Goal: Communication & Community: Answer question/provide support

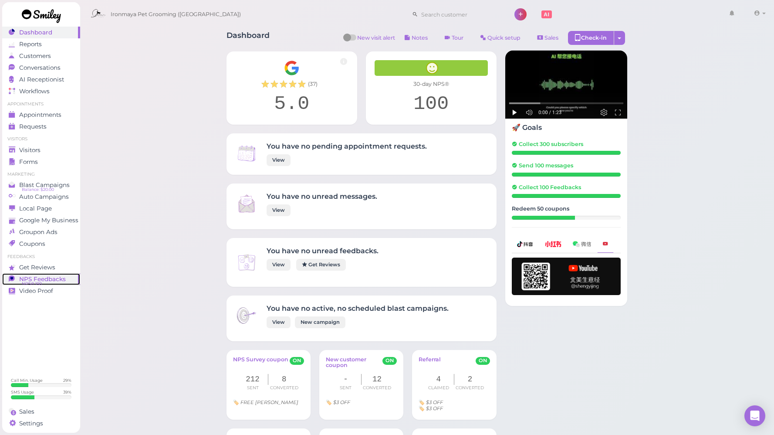
click at [27, 277] on span "NPS Feedbacks" at bounding box center [42, 278] width 47 height 7
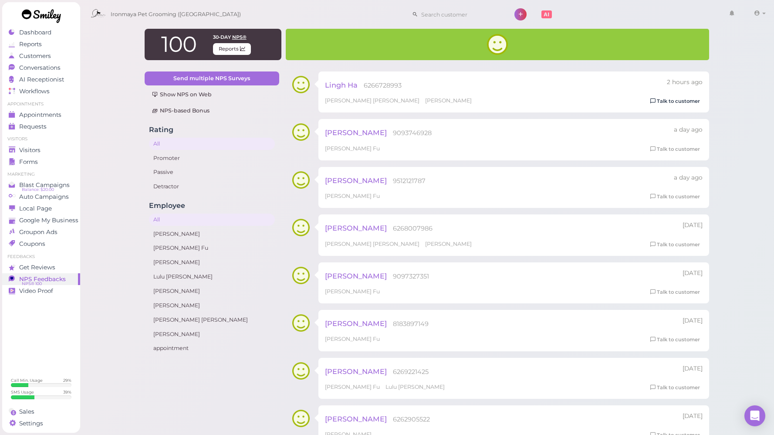
click at [665, 100] on link "Talk to customer" at bounding box center [675, 101] width 55 height 9
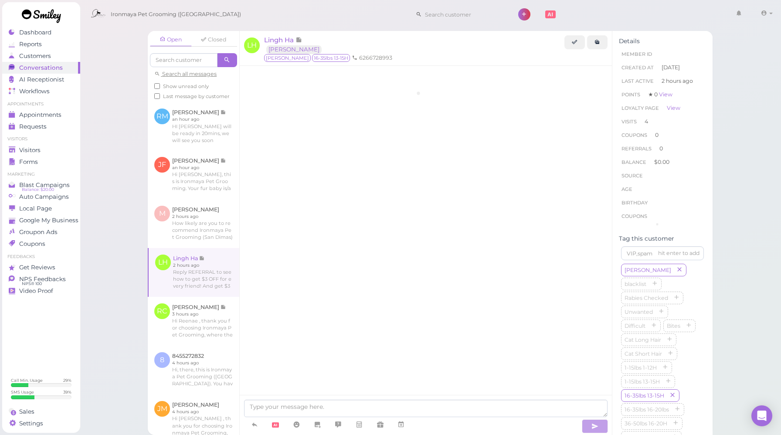
scroll to position [1311, 0]
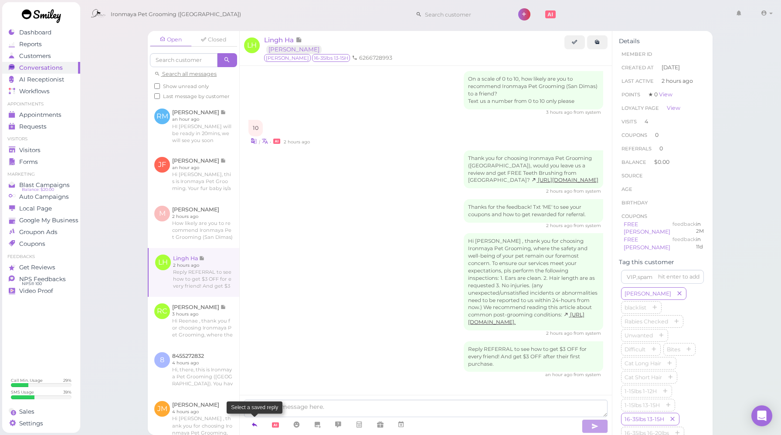
click at [258, 426] on icon at bounding box center [254, 424] width 7 height 9
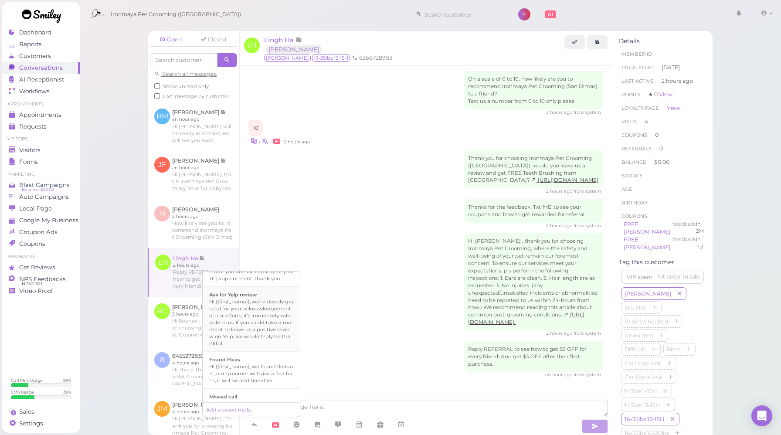
scroll to position [104, 0]
click at [259, 315] on div "Hi {{first_name}}, we're deeply grateful for your acknowledgement of our effort…" at bounding box center [251, 321] width 84 height 49
type textarea "Hi {{first_name}}, we're deeply grateful for your acknowledgement of our effort…"
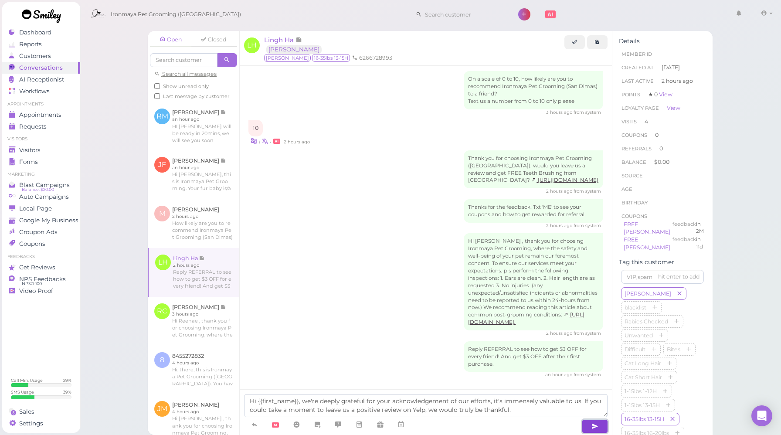
click at [589, 427] on button "button" at bounding box center [594, 426] width 26 height 14
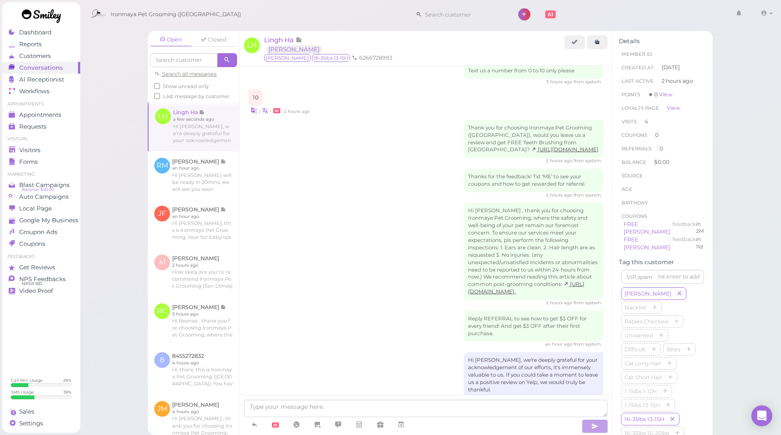
scroll to position [1362, 0]
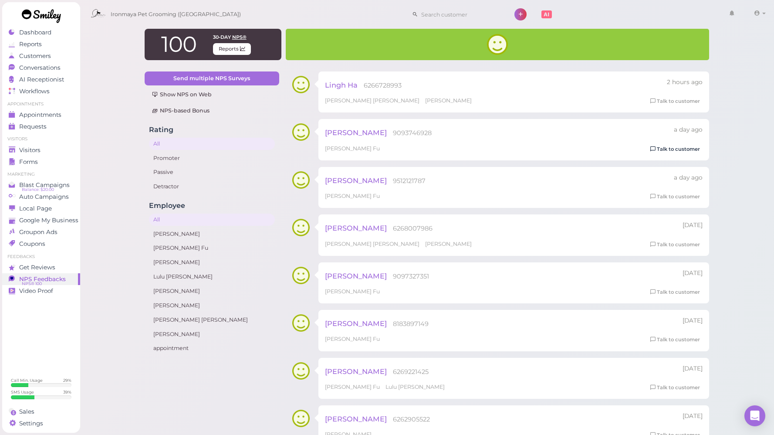
click at [663, 151] on link "Talk to customer" at bounding box center [675, 149] width 55 height 9
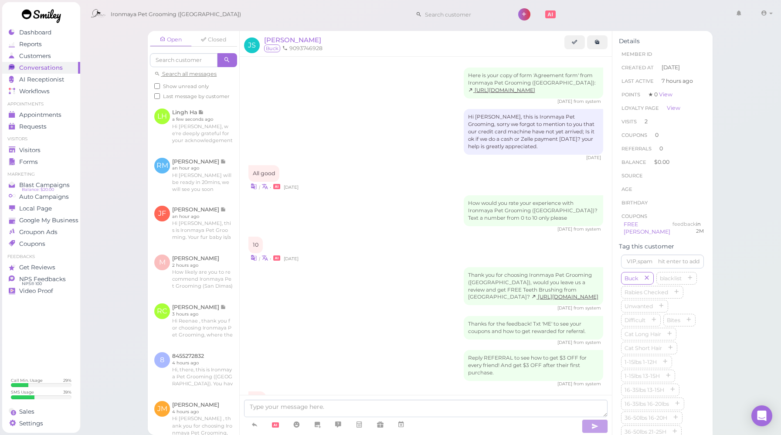
scroll to position [616, 0]
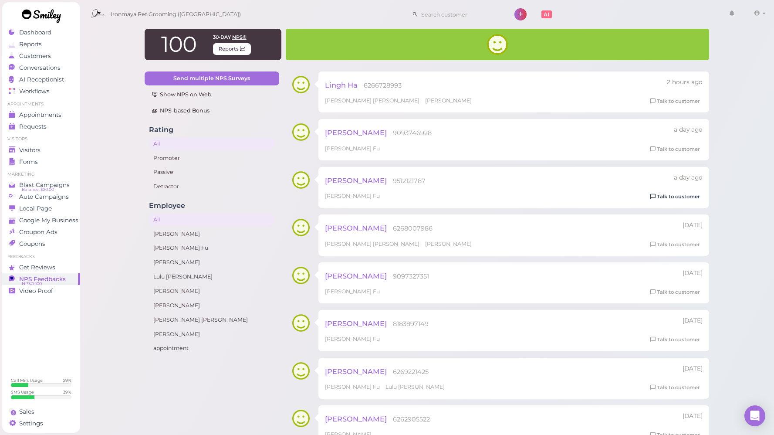
click at [678, 196] on link "Talk to customer" at bounding box center [675, 196] width 55 height 9
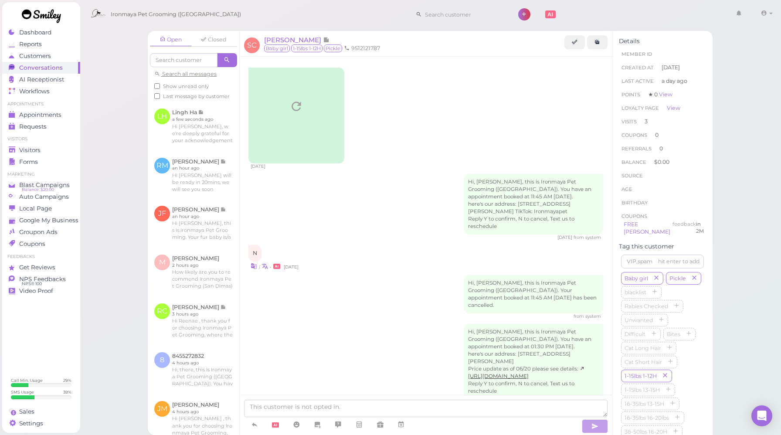
scroll to position [1120, 0]
